Goal: Task Accomplishment & Management: Use online tool/utility

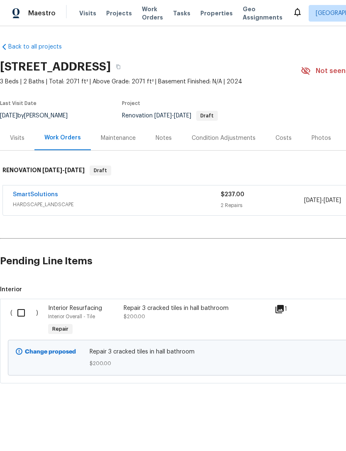
click at [23, 312] on input "checkbox" at bounding box center [24, 312] width 24 height 17
checkbox input "true"
click at [303, 424] on button "Create Work Order" at bounding box center [298, 430] width 68 height 15
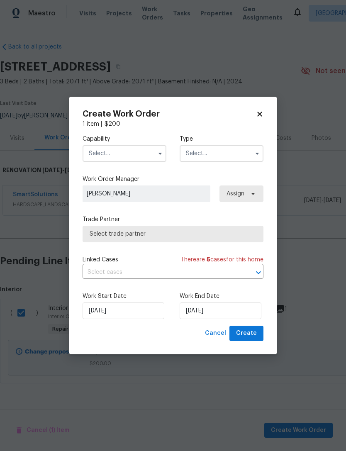
click at [141, 151] on input "text" at bounding box center [125, 153] width 84 height 17
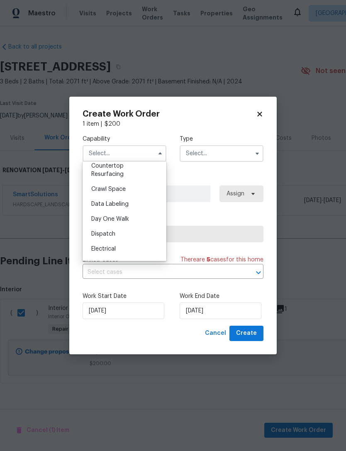
click at [152, 170] on div "Countertop Resurfacing" at bounding box center [125, 169] width 80 height 23
type input "Countertop Resurfacing"
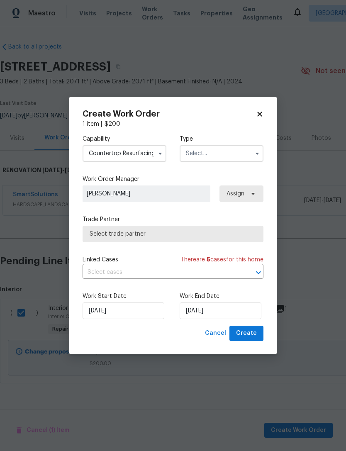
click at [226, 149] on input "text" at bounding box center [222, 153] width 84 height 17
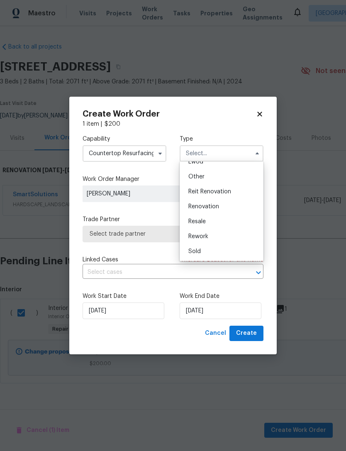
scroll to position [99, 0]
click at [238, 207] on div "Renovation" at bounding box center [222, 206] width 80 height 15
type input "Renovation"
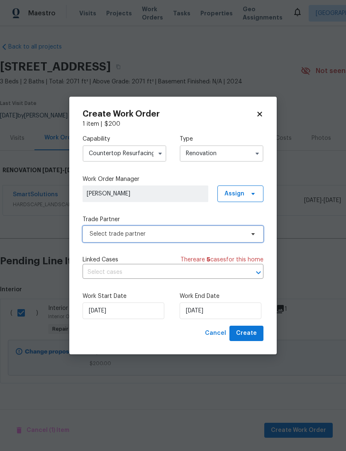
click at [236, 233] on span "Select trade partner" at bounding box center [167, 234] width 155 height 8
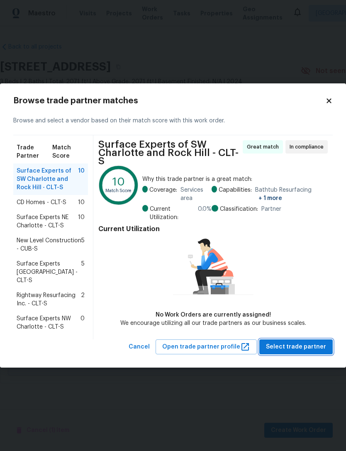
click at [312, 342] on span "Select trade partner" at bounding box center [296, 347] width 60 height 10
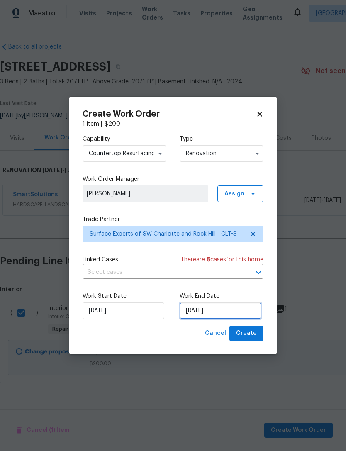
click at [248, 307] on input "[DATE]" at bounding box center [221, 310] width 82 height 17
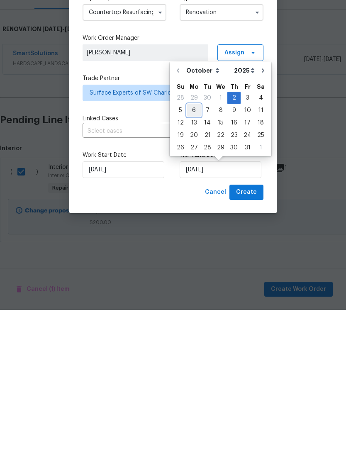
click at [193, 246] on div "6" at bounding box center [194, 252] width 14 height 12
type input "[DATE]"
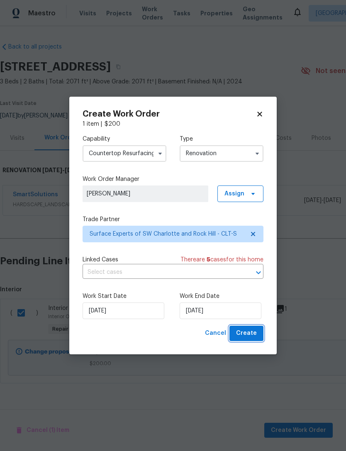
click at [258, 329] on button "Create" at bounding box center [246, 333] width 34 height 15
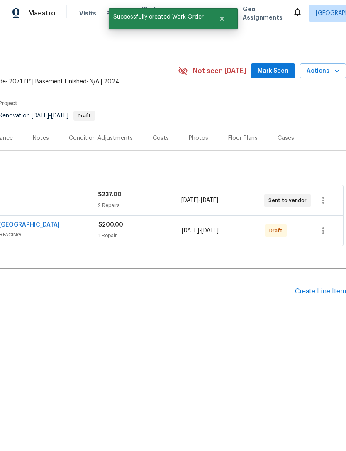
scroll to position [0, 123]
click at [328, 229] on icon "button" at bounding box center [323, 231] width 10 height 10
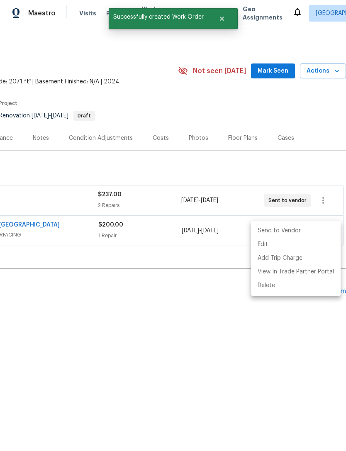
click at [312, 231] on li "Send to Vendor" at bounding box center [296, 231] width 90 height 14
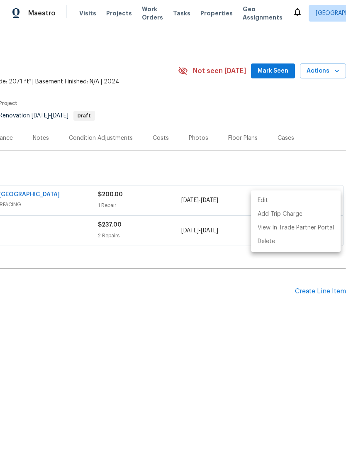
click at [263, 316] on div at bounding box center [173, 225] width 346 height 451
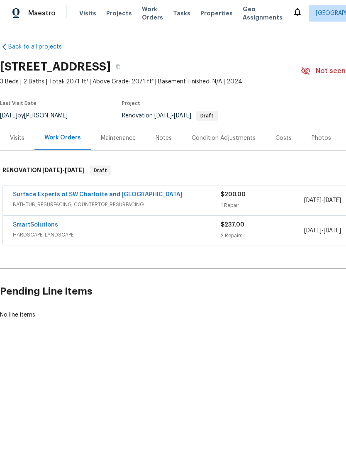
scroll to position [0, 0]
click at [29, 225] on link "SmartSolutions" at bounding box center [35, 225] width 45 height 6
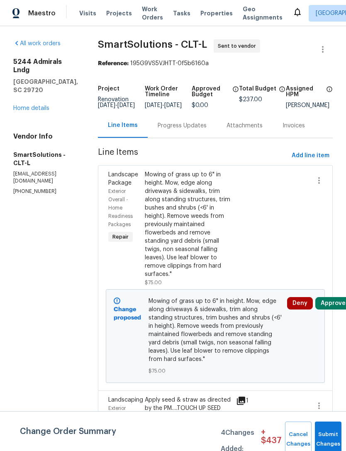
click at [195, 129] on div "Progress Updates" at bounding box center [182, 126] width 49 height 8
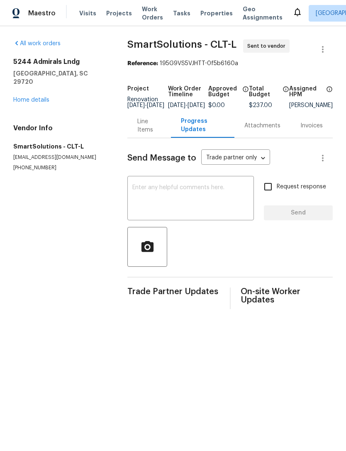
click at [204, 196] on textarea at bounding box center [190, 199] width 117 height 29
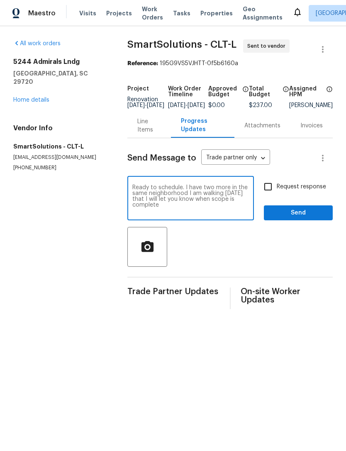
type textarea "Ready to schedule. I have two more in the same neighborhood I am walking [DATE]…"
click at [277, 191] on input "Request response" at bounding box center [267, 186] width 17 height 17
checkbox input "true"
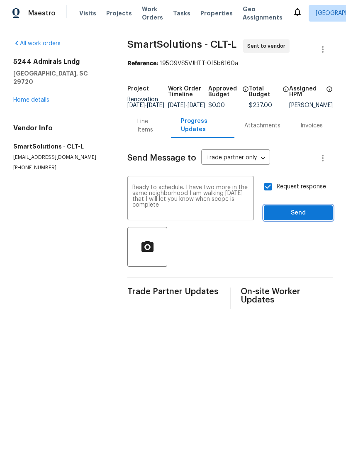
click at [293, 218] on span "Send" at bounding box center [298, 213] width 56 height 10
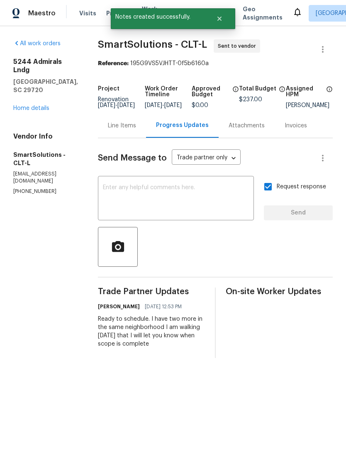
click at [29, 105] on link "Home details" at bounding box center [31, 108] width 36 height 6
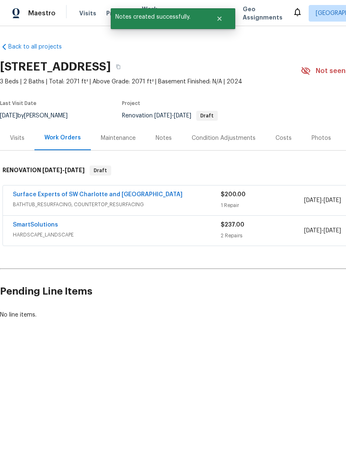
click at [30, 194] on link "Surface Experts of SW Charlotte and [GEOGRAPHIC_DATA]" at bounding box center [98, 195] width 170 height 6
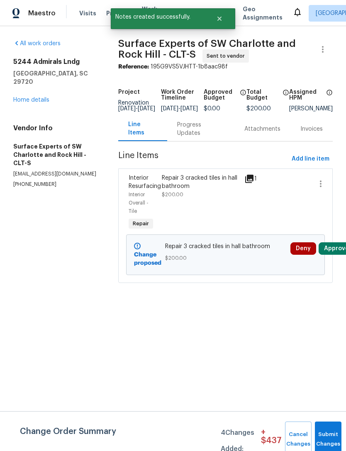
click at [189, 132] on div "Progress Updates" at bounding box center [200, 129] width 47 height 17
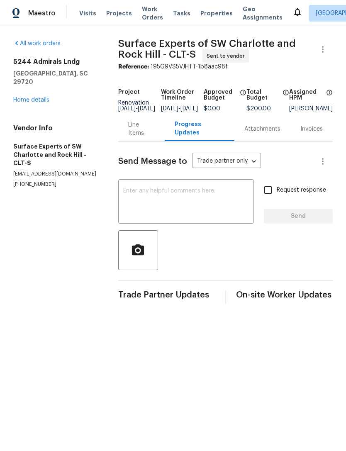
click at [221, 215] on textarea at bounding box center [186, 202] width 126 height 29
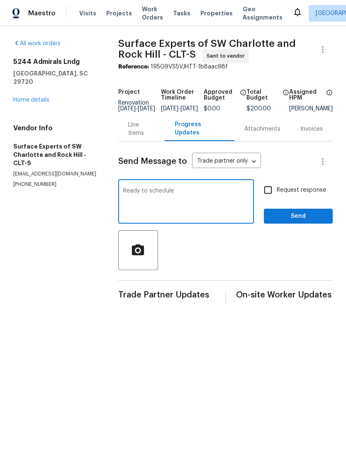
type textarea "Ready to schedule"
click at [268, 197] on input "Request response" at bounding box center [267, 189] width 17 height 17
checkbox input "true"
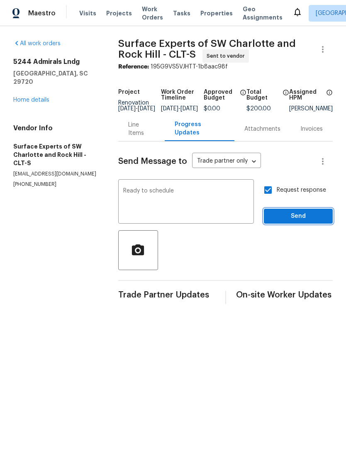
click at [301, 221] on span "Send" at bounding box center [298, 216] width 56 height 10
